Goal: Complete application form

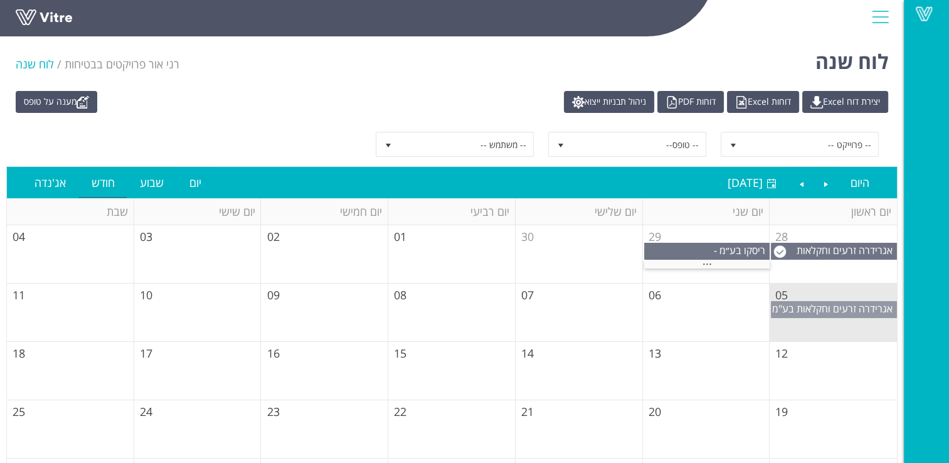
click at [821, 310] on span "אגרידרה זרעים וחקלאות בע"מ" at bounding box center [832, 309] width 120 height 14
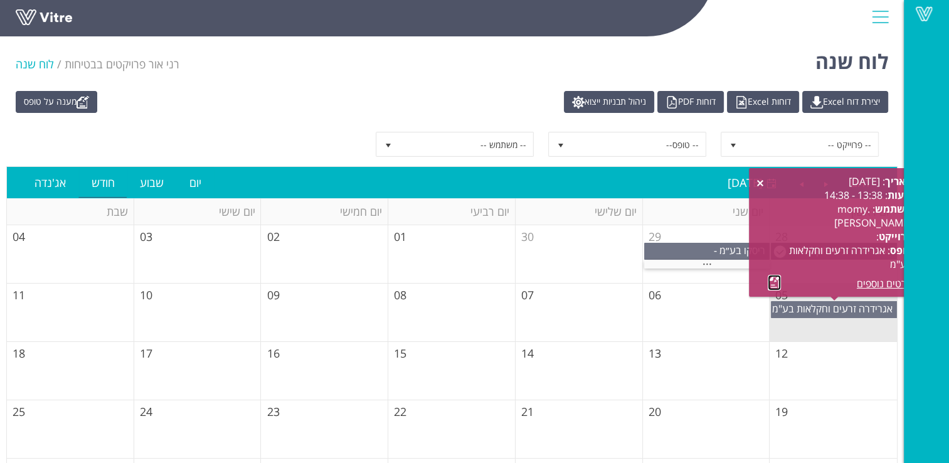
click at [775, 285] on link at bounding box center [774, 283] width 13 height 16
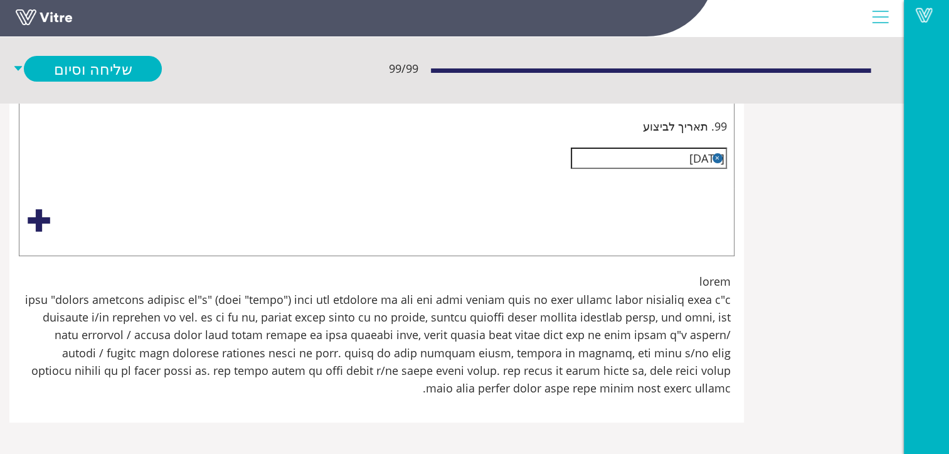
scroll to position [33279, -156]
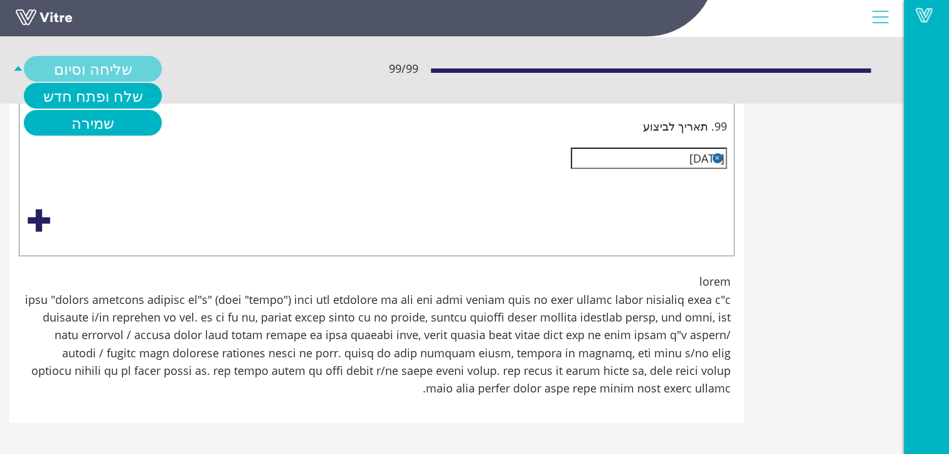
click at [162, 67] on link "שליחה וסיום" at bounding box center [93, 69] width 138 height 26
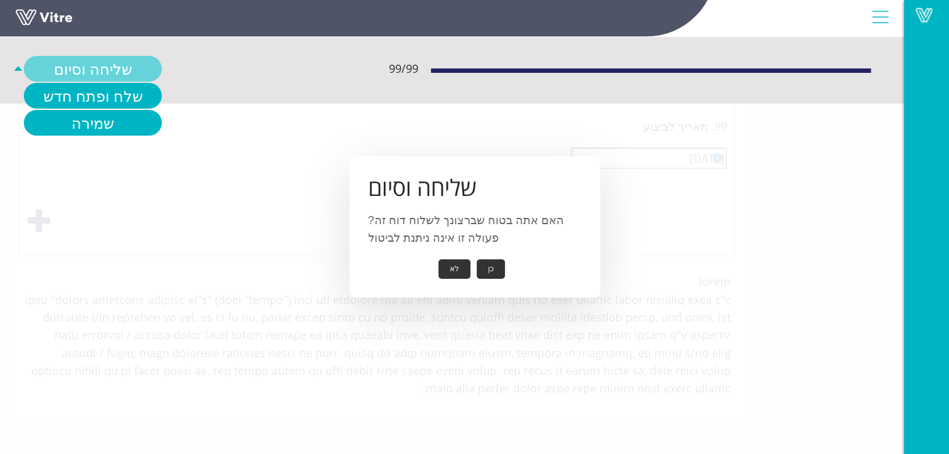
scroll to position [33268, -156]
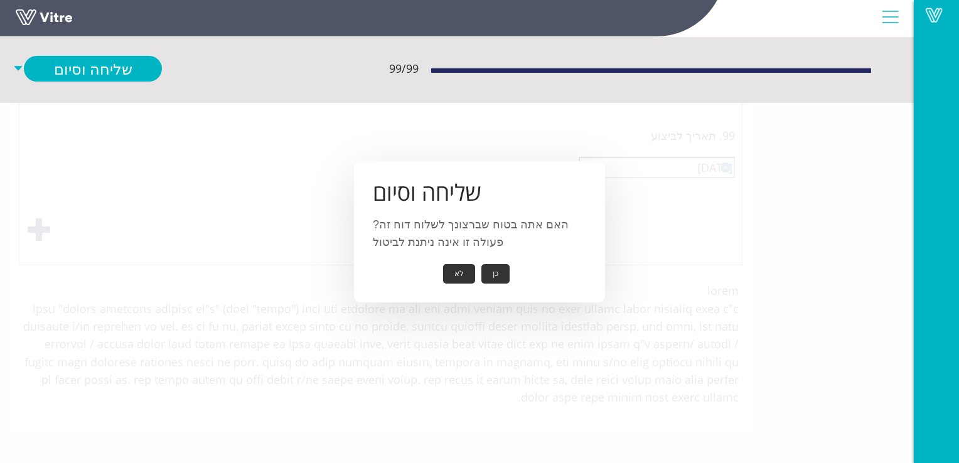
click at [493, 270] on button "כן" at bounding box center [495, 273] width 28 height 19
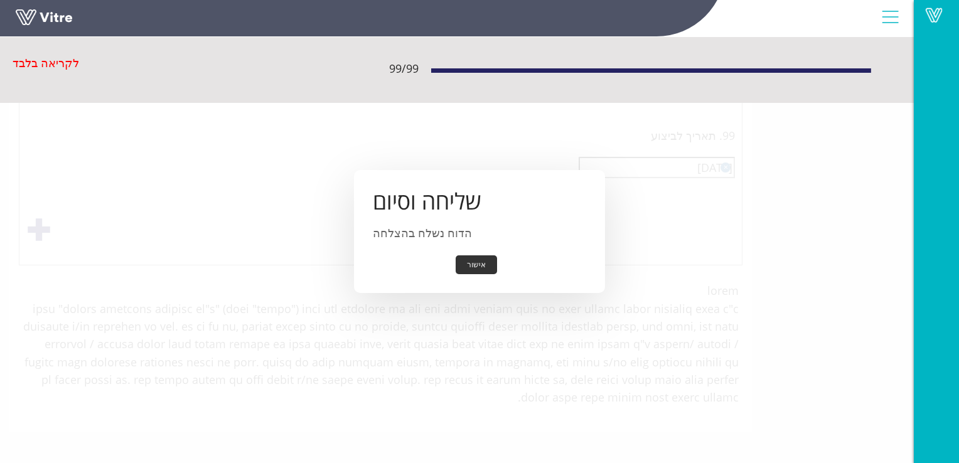
click at [476, 265] on button "אישור" at bounding box center [476, 264] width 41 height 19
